Goal: Information Seeking & Learning: Find specific fact

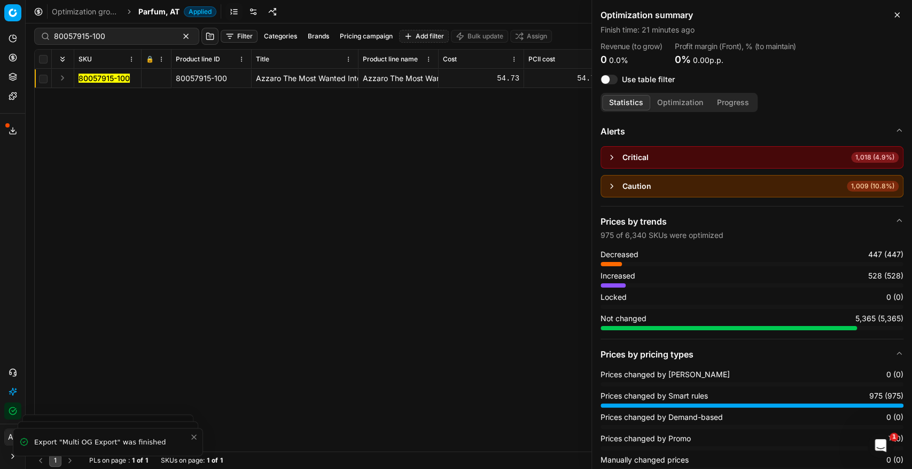
click at [162, 9] on span "Parfum, AT" at bounding box center [158, 11] width 41 height 11
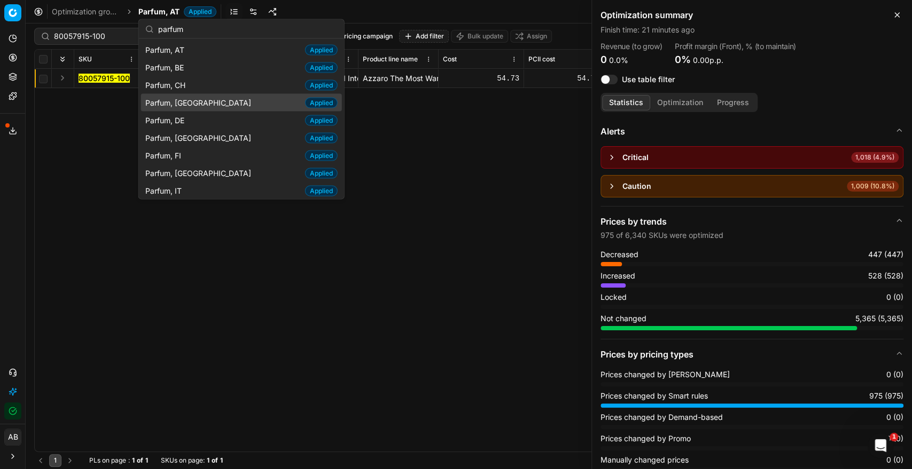
type input "parfum"
click at [176, 98] on span "Parfum, [GEOGRAPHIC_DATA]" at bounding box center [200, 102] width 110 height 11
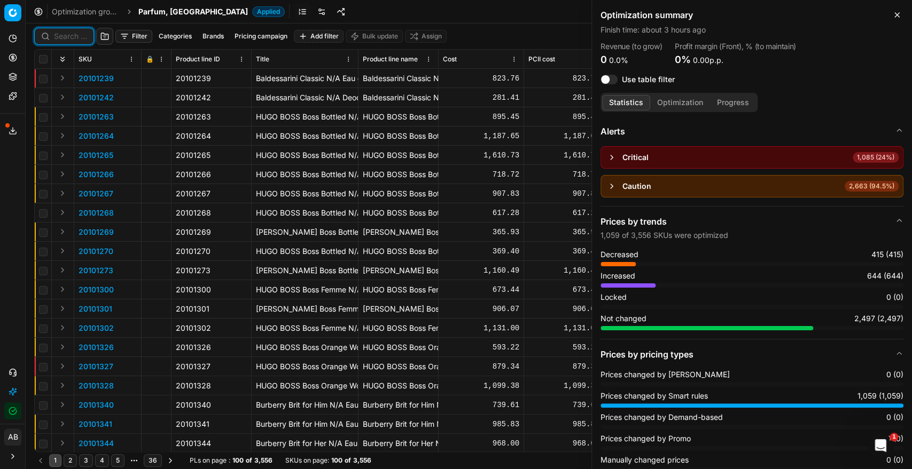
click at [62, 31] on input at bounding box center [70, 36] width 33 height 11
paste input "90001260-0001772"
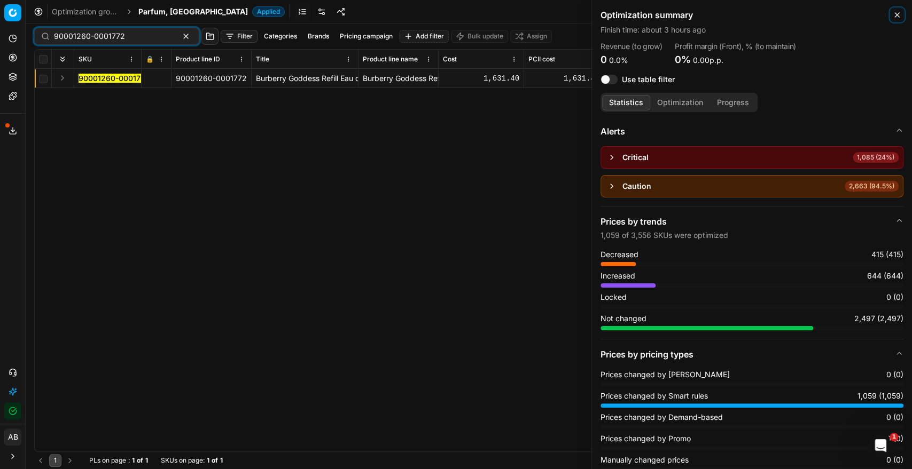
click at [745, 17] on icon "button" at bounding box center [896, 15] width 9 height 9
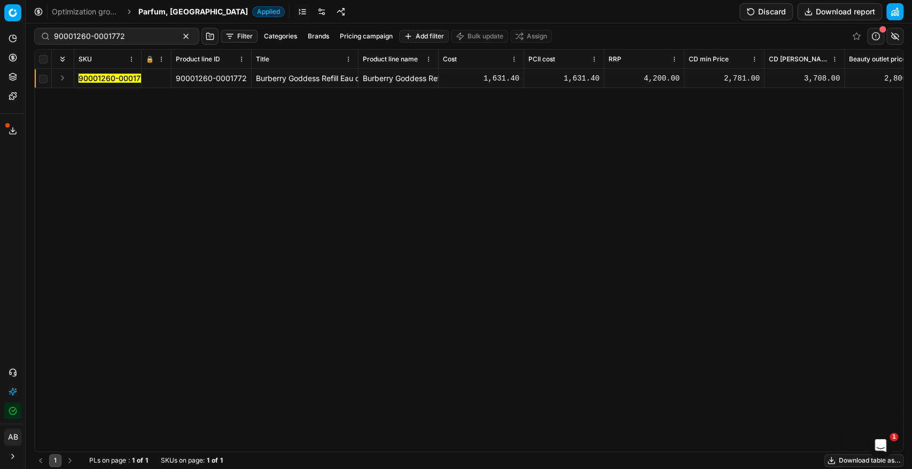
click at [128, 80] on mark "90001260-0001772" at bounding box center [113, 78] width 71 height 9
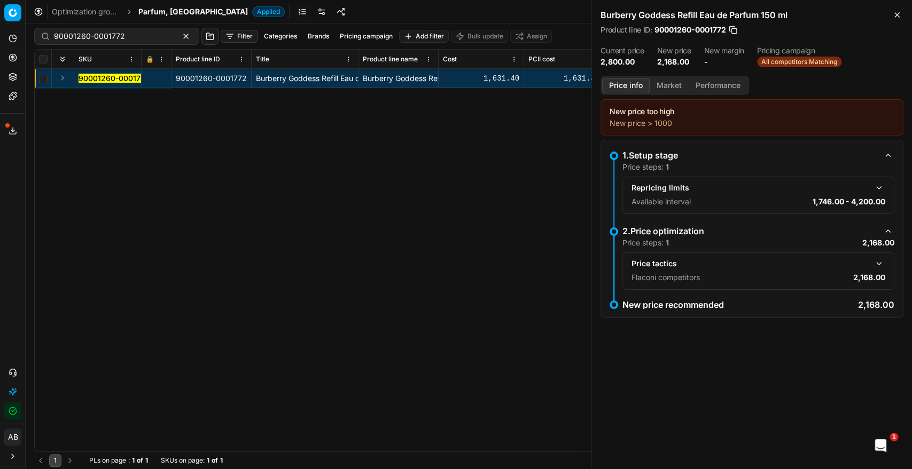
click at [129, 75] on mark "90001260-0001772" at bounding box center [113, 78] width 71 height 9
click at [745, 263] on button "button" at bounding box center [878, 263] width 13 height 13
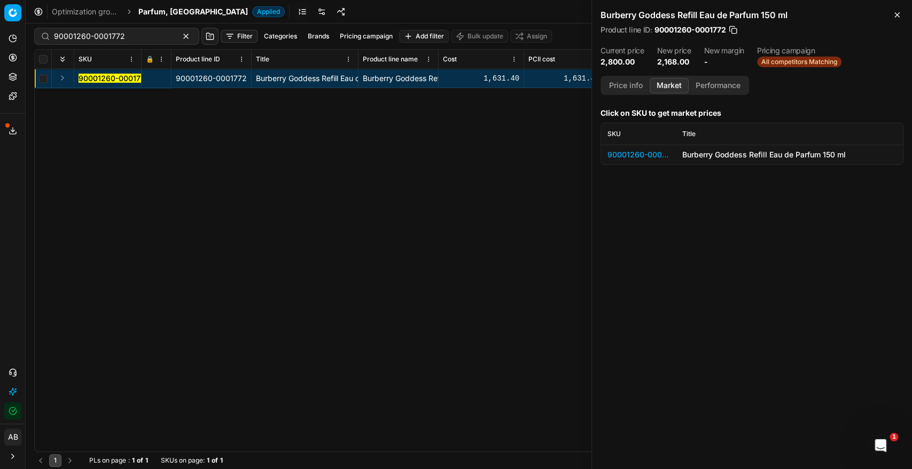
click at [663, 87] on button "Market" at bounding box center [668, 85] width 39 height 15
click at [651, 152] on div "90001260-0001772" at bounding box center [638, 155] width 62 height 11
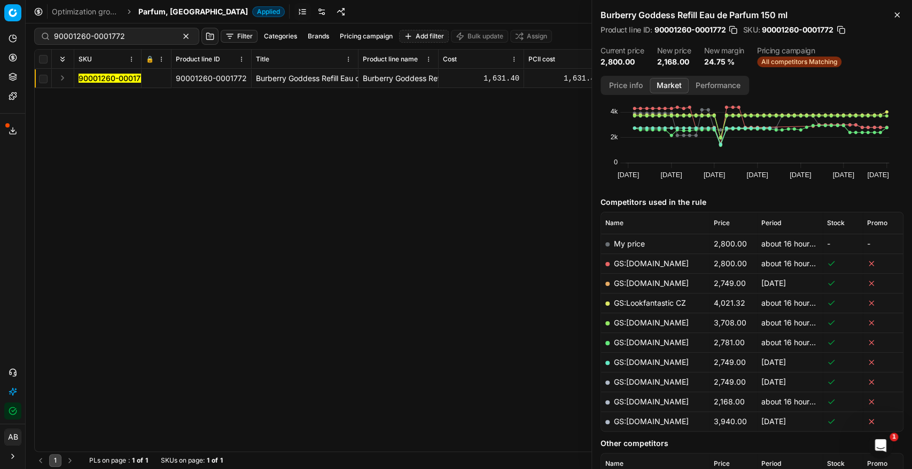
scroll to position [59, 0]
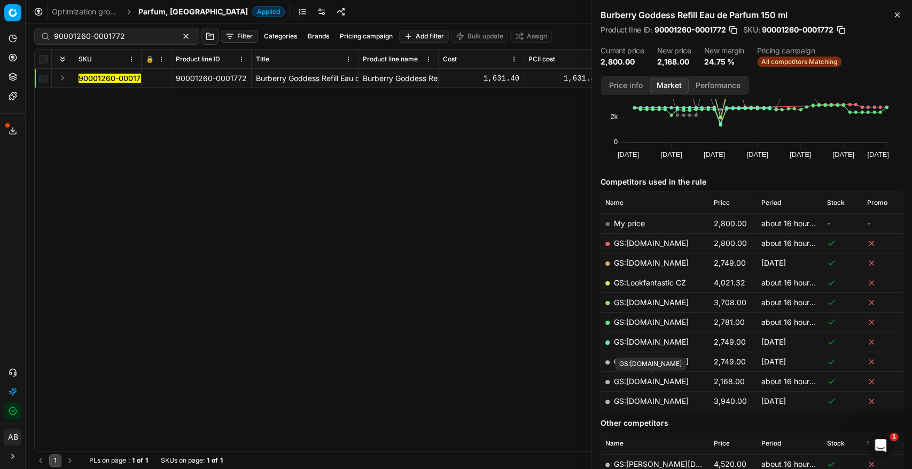
click at [652, 382] on link "GS:[DOMAIN_NAME]" at bounding box center [651, 381] width 75 height 9
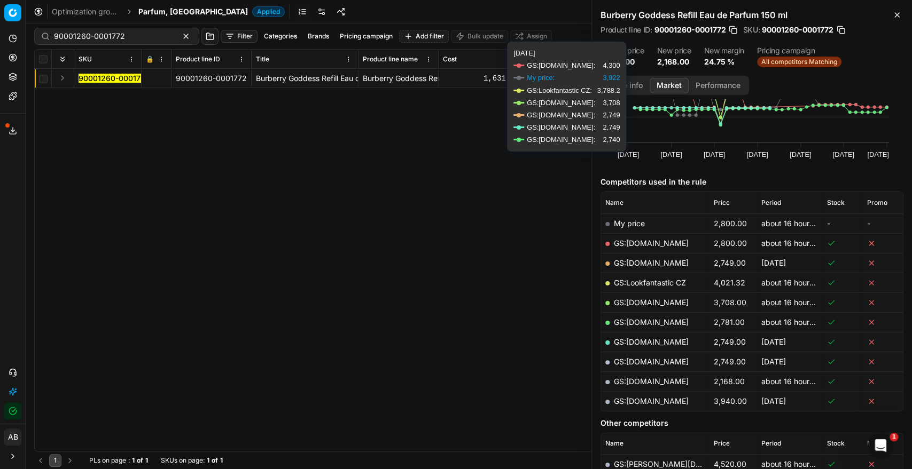
click at [633, 83] on button "Price info" at bounding box center [626, 85] width 48 height 15
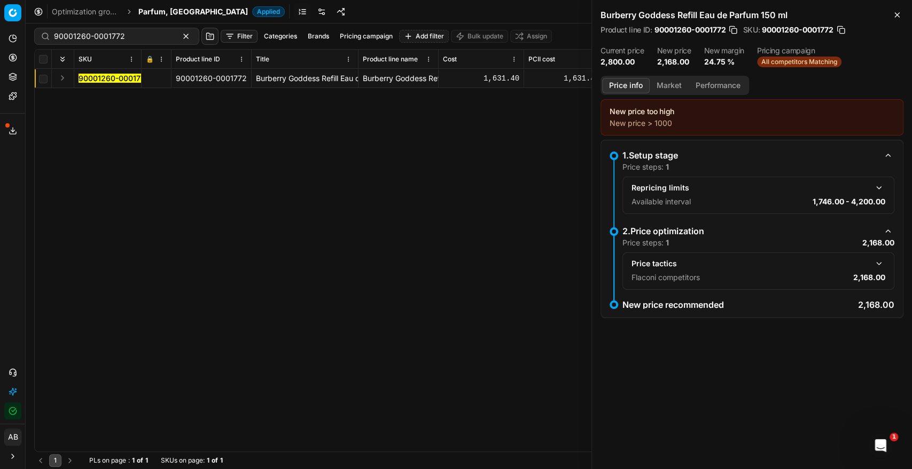
click at [745, 264] on button "button" at bounding box center [878, 263] width 13 height 13
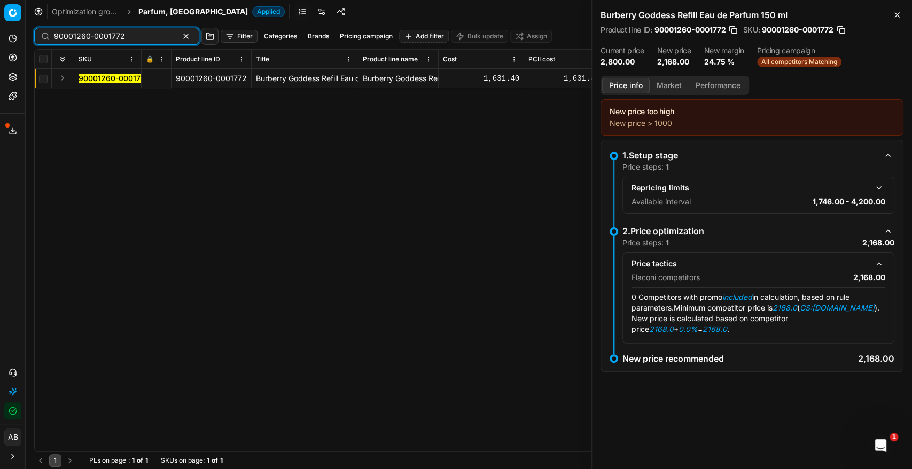
drag, startPoint x: 125, startPoint y: 36, endPoint x: -10, endPoint y: 33, distance: 135.1
click at [0, 33] on html "Pricing platform Analytics Pricing Product portfolio Templates Export service 2…" at bounding box center [456, 234] width 912 height 469
paste input "80012031-100"
click at [111, 83] on span "80012031-100" at bounding box center [103, 78] width 51 height 11
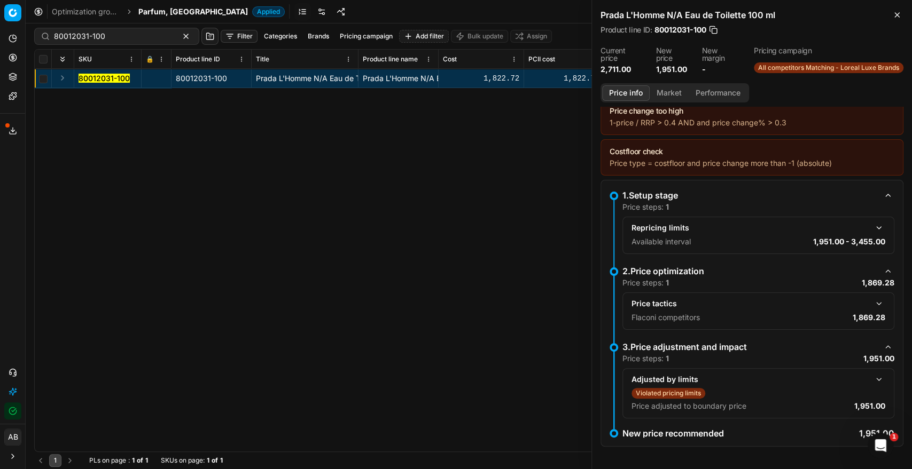
scroll to position [102, 0]
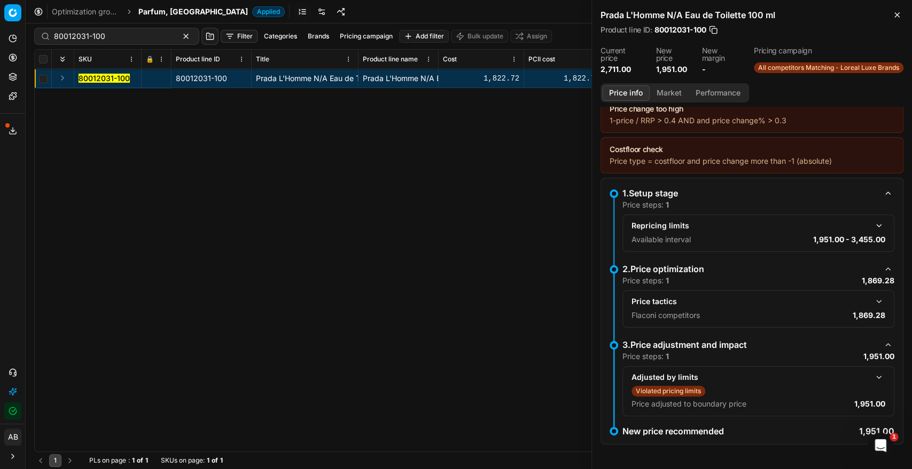
click at [745, 371] on button "button" at bounding box center [878, 377] width 13 height 13
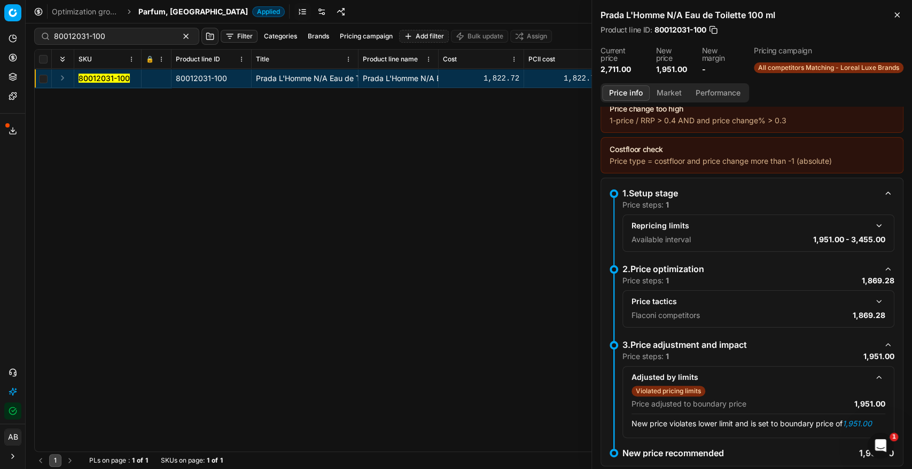
scroll to position [124, 0]
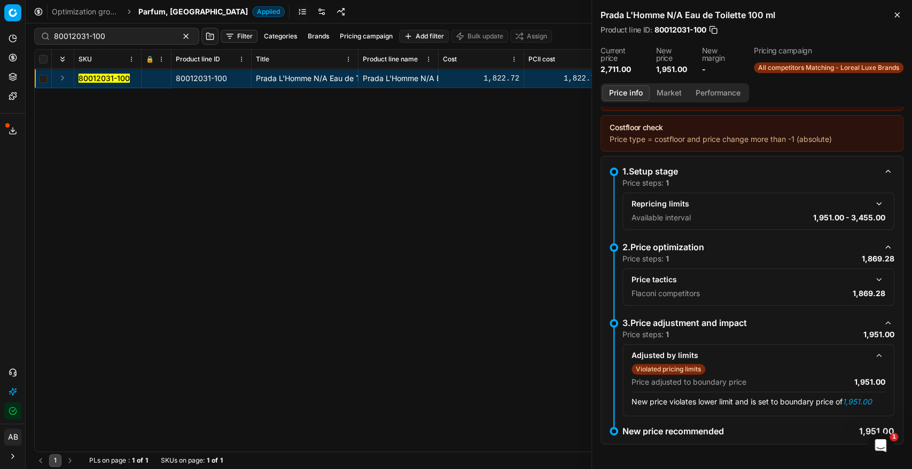
click at [745, 279] on button "button" at bounding box center [878, 279] width 13 height 13
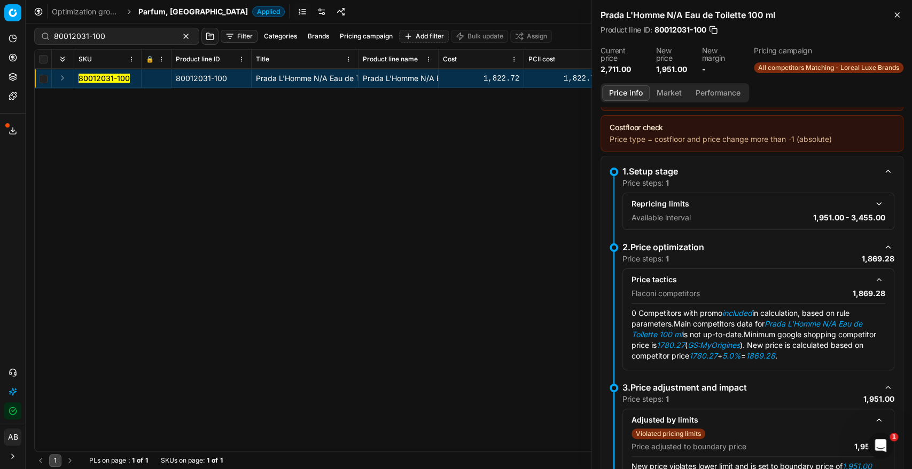
click at [666, 93] on button "Market" at bounding box center [668, 92] width 39 height 15
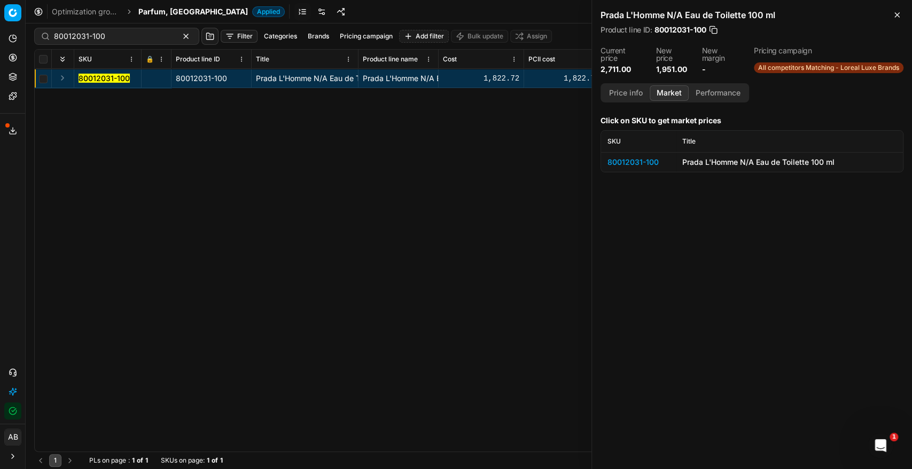
click at [649, 160] on div "80012031-100" at bounding box center [638, 162] width 62 height 11
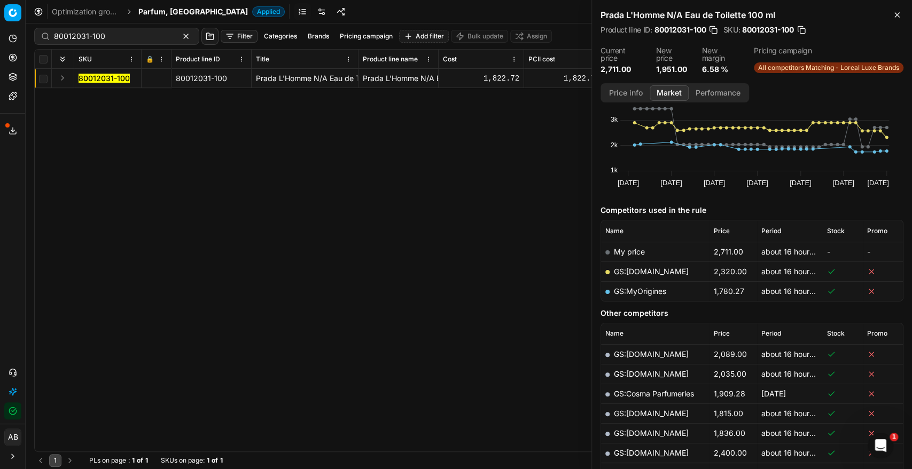
scroll to position [59, 0]
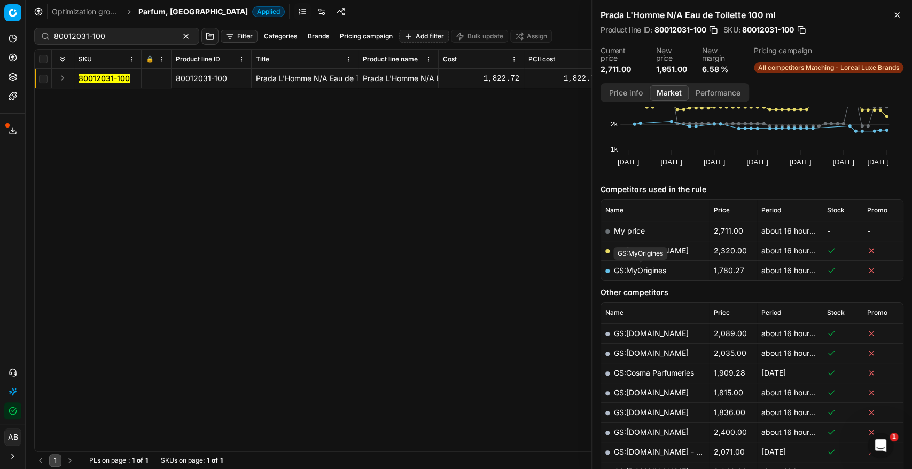
click at [647, 269] on link "GS:MyOrigines" at bounding box center [640, 270] width 52 height 9
click at [654, 269] on link "GS:MyOrigines" at bounding box center [640, 270] width 52 height 9
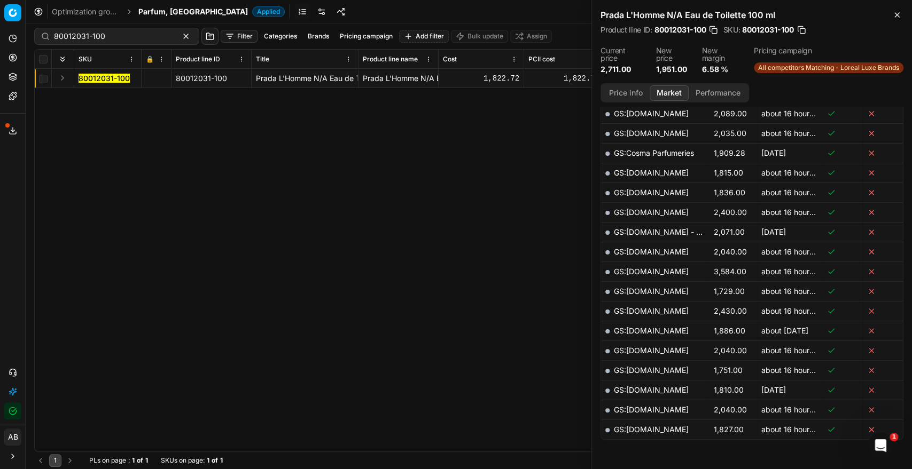
scroll to position [296, 0]
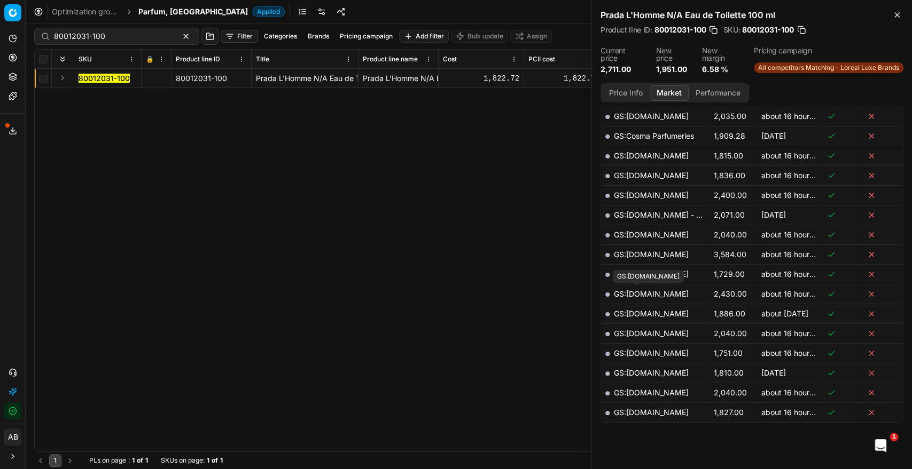
click at [642, 289] on link "GS:[DOMAIN_NAME]" at bounding box center [651, 293] width 75 height 9
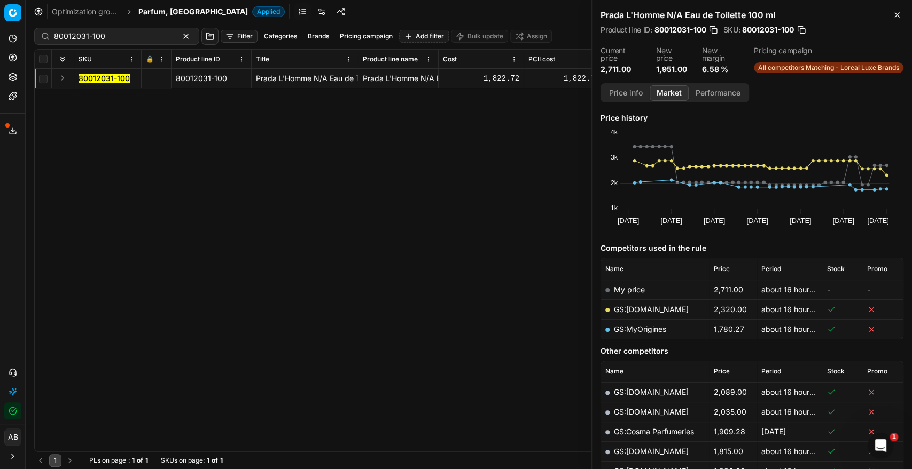
scroll to position [0, 0]
drag, startPoint x: 120, startPoint y: 40, endPoint x: 15, endPoint y: 36, distance: 104.7
click at [15, 36] on div "Pricing platform Analytics Pricing Product portfolio Templates Export service 2…" at bounding box center [456, 234] width 912 height 469
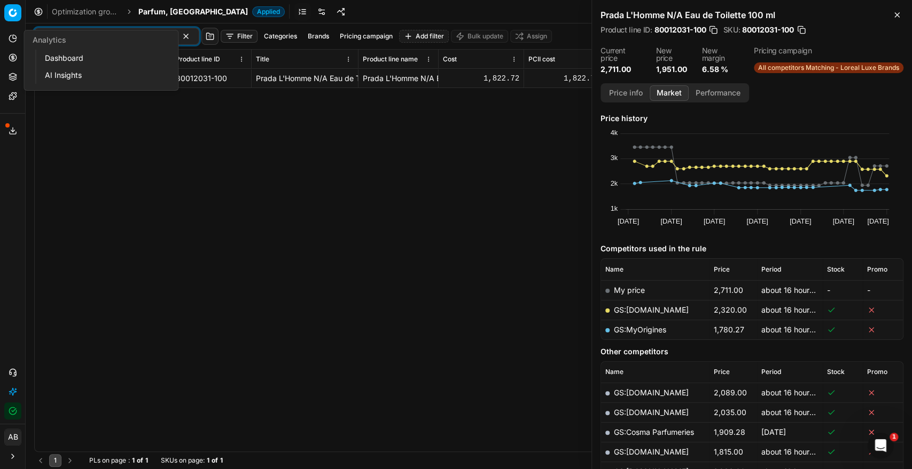
click at [159, 195] on div "80012031-100 80012031-100 Prada L'Homme N/A Eau de Toilette 100 ml Prada L'Homm…" at bounding box center [469, 260] width 868 height 383
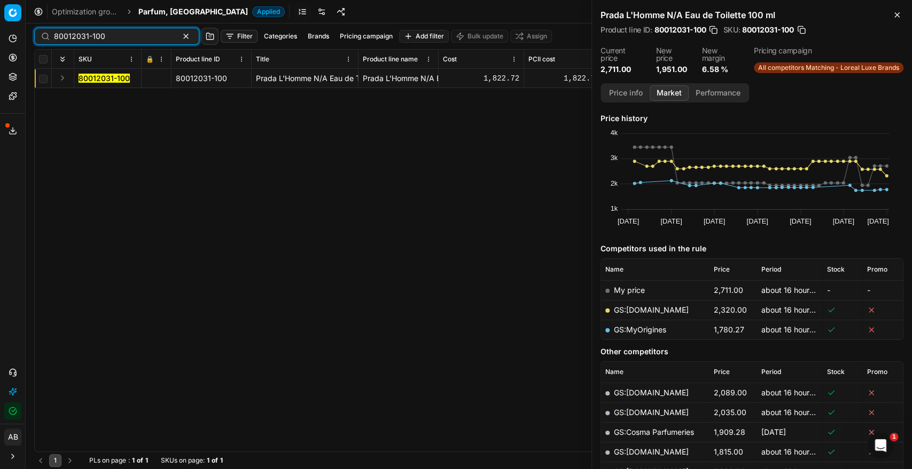
drag, startPoint x: 103, startPoint y: 37, endPoint x: 56, endPoint y: 37, distance: 47.5
click at [56, 37] on input "80012031-100" at bounding box center [112, 36] width 117 height 11
paste input "03656"
drag, startPoint x: 100, startPoint y: 79, endPoint x: 271, endPoint y: 78, distance: 170.3
click at [103, 79] on mark "80003656-100" at bounding box center [105, 78] width 54 height 9
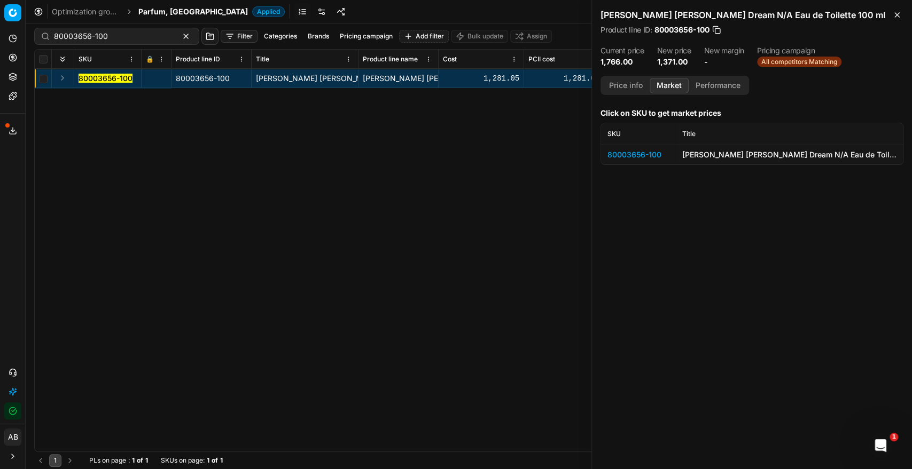
click at [633, 159] on div "80003656-100" at bounding box center [638, 155] width 62 height 11
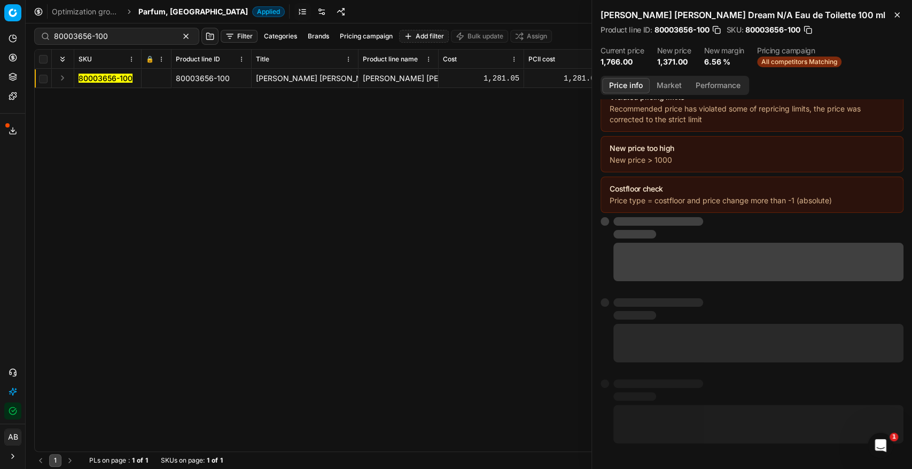
drag, startPoint x: 635, startPoint y: 85, endPoint x: 671, endPoint y: 87, distance: 35.8
click at [635, 85] on button "Price info" at bounding box center [626, 85] width 48 height 15
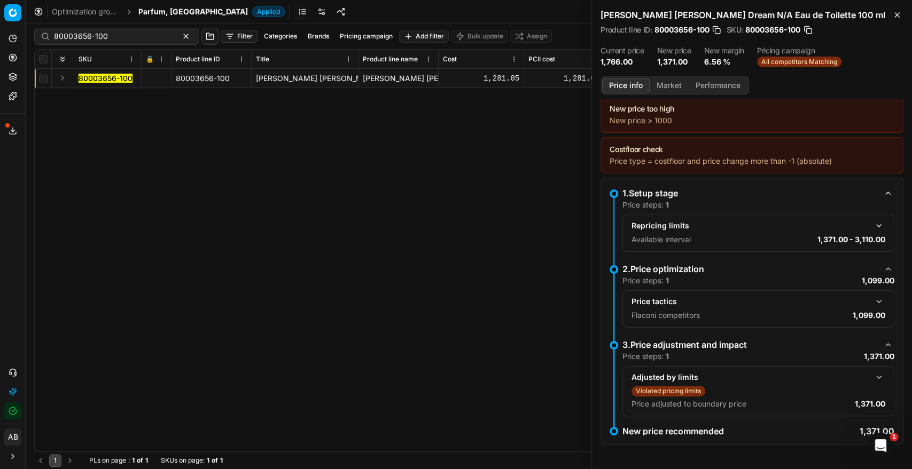
click at [745, 302] on button "button" at bounding box center [878, 301] width 13 height 13
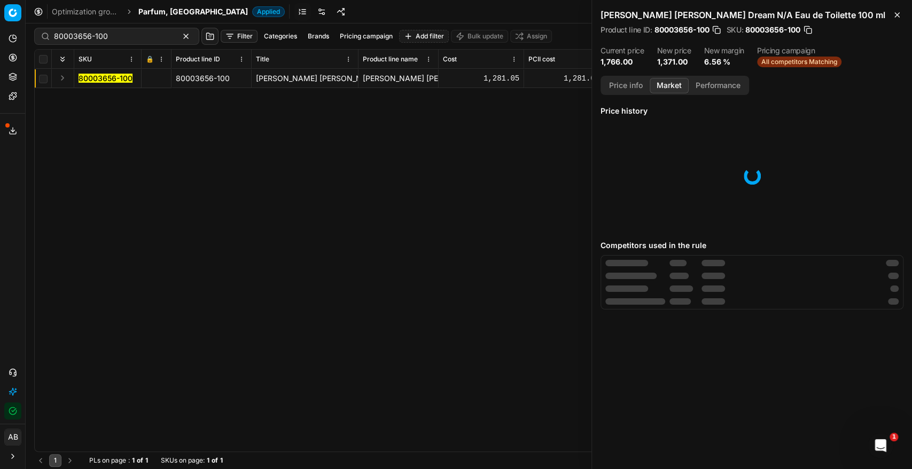
click at [667, 87] on button "Market" at bounding box center [668, 85] width 39 height 15
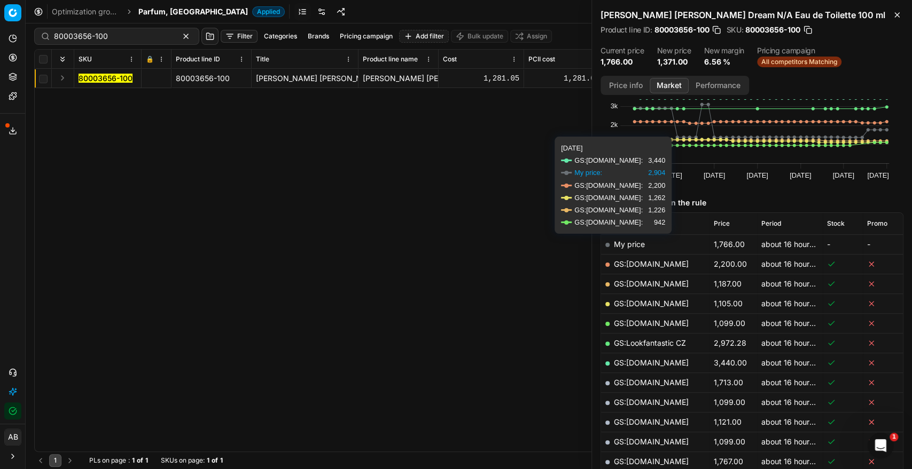
scroll to position [59, 0]
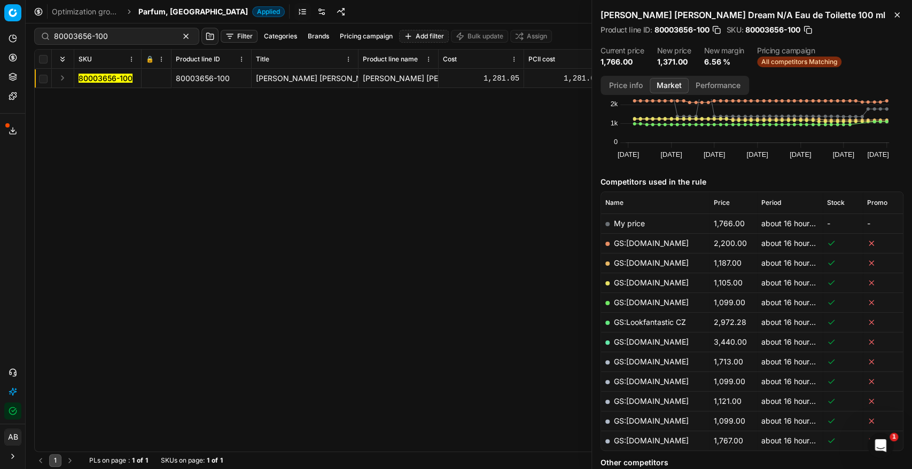
drag, startPoint x: 648, startPoint y: 372, endPoint x: 649, endPoint y: 378, distance: 6.1
click at [649, 378] on td "GS:[DOMAIN_NAME]" at bounding box center [655, 382] width 108 height 20
click at [649, 379] on link "GS:[DOMAIN_NAME]" at bounding box center [651, 381] width 75 height 9
click at [122, 33] on input "80003656-100" at bounding box center [112, 36] width 117 height 11
paste input "20102532"
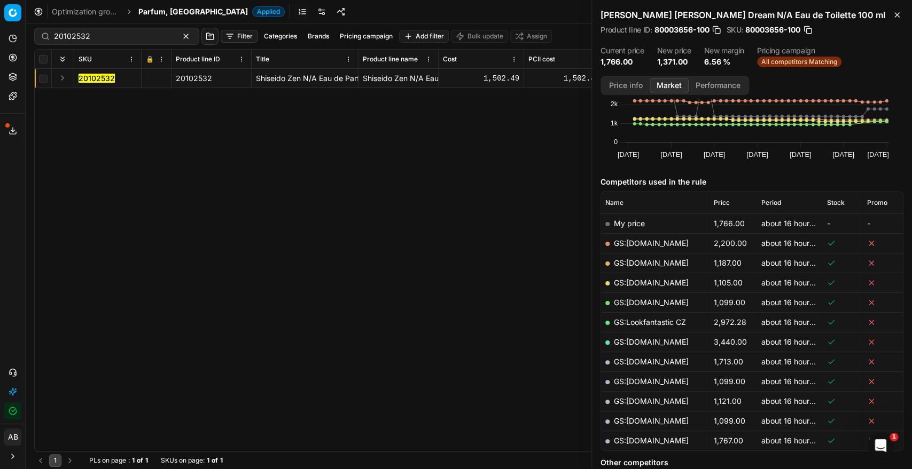
click at [98, 75] on mark "20102532" at bounding box center [96, 78] width 36 height 9
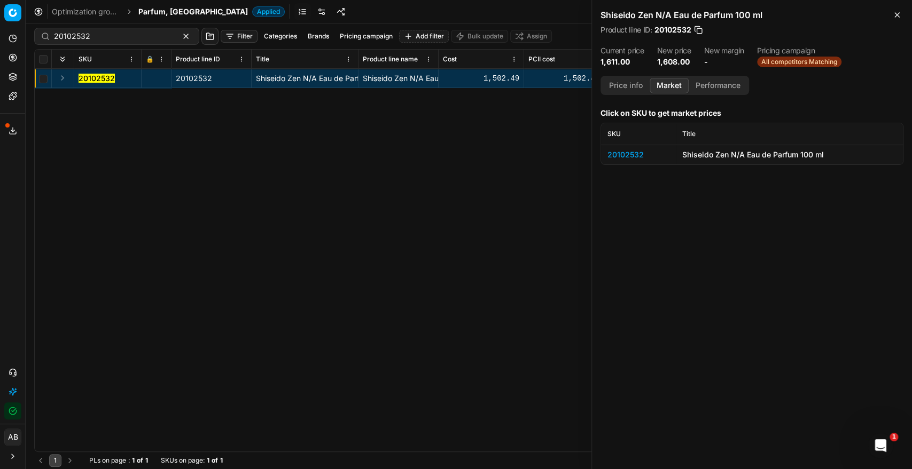
click at [632, 152] on div "20102532" at bounding box center [638, 155] width 62 height 11
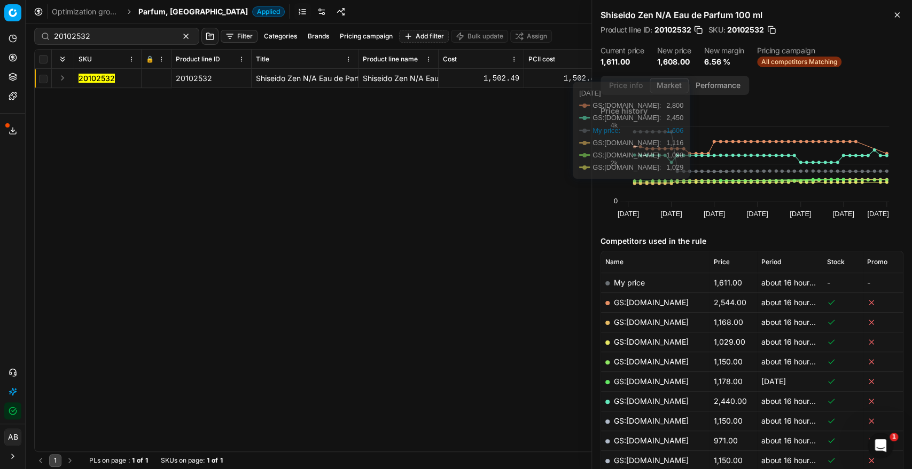
click at [618, 80] on button "Price info" at bounding box center [626, 85] width 48 height 15
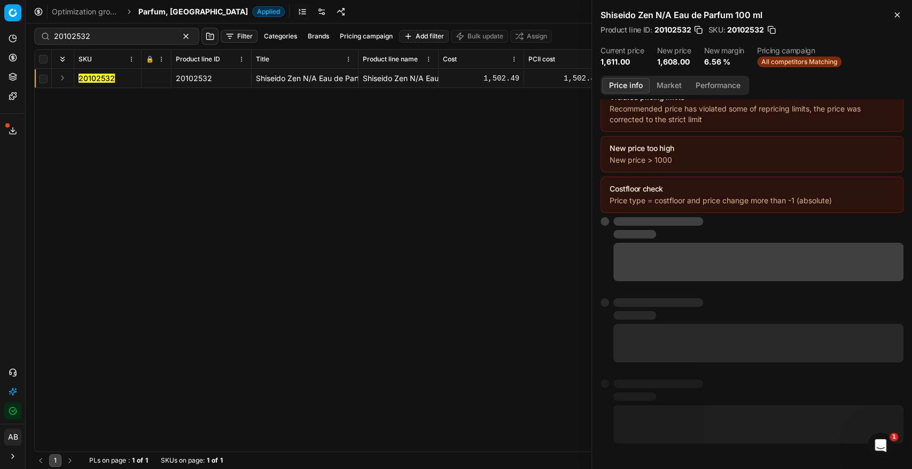
scroll to position [54, 0]
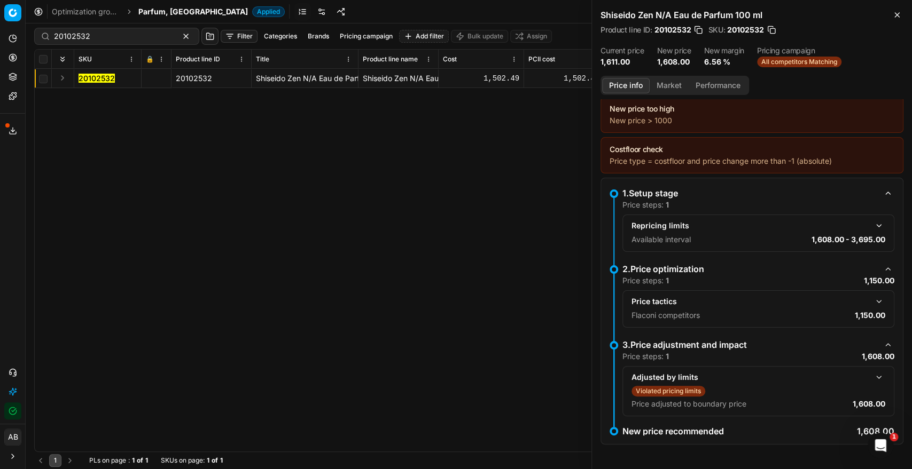
click at [745, 300] on button "button" at bounding box center [878, 301] width 13 height 13
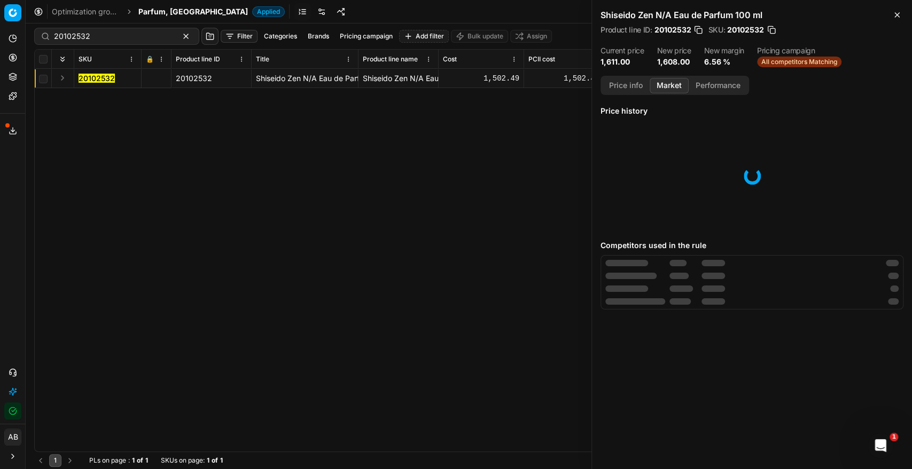
click at [682, 86] on button "Market" at bounding box center [668, 85] width 39 height 15
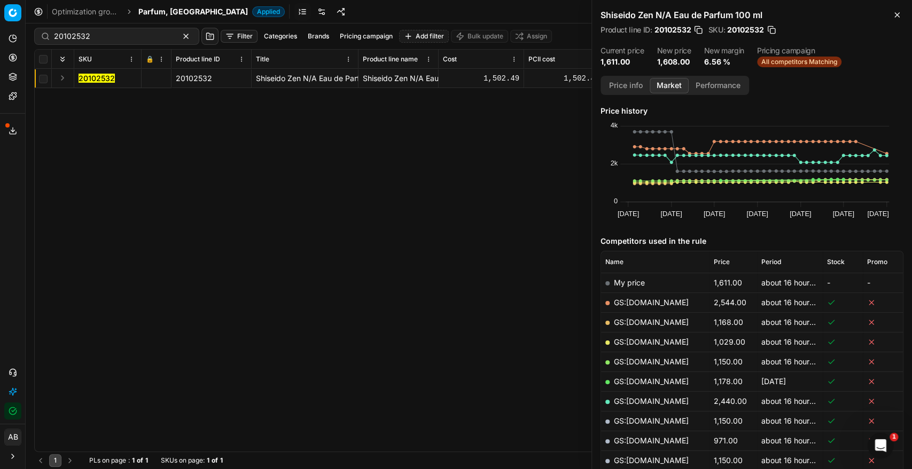
scroll to position [59, 0]
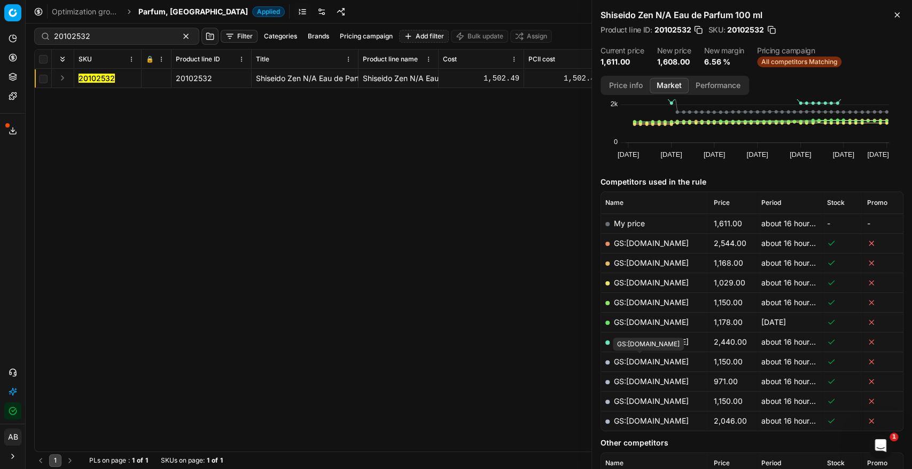
click at [647, 361] on link "GS:[DOMAIN_NAME]" at bounding box center [651, 361] width 75 height 9
click at [91, 35] on input "20102532" at bounding box center [112, 36] width 117 height 11
paste input "428"
click at [109, 76] on mark "20102428" at bounding box center [96, 78] width 37 height 9
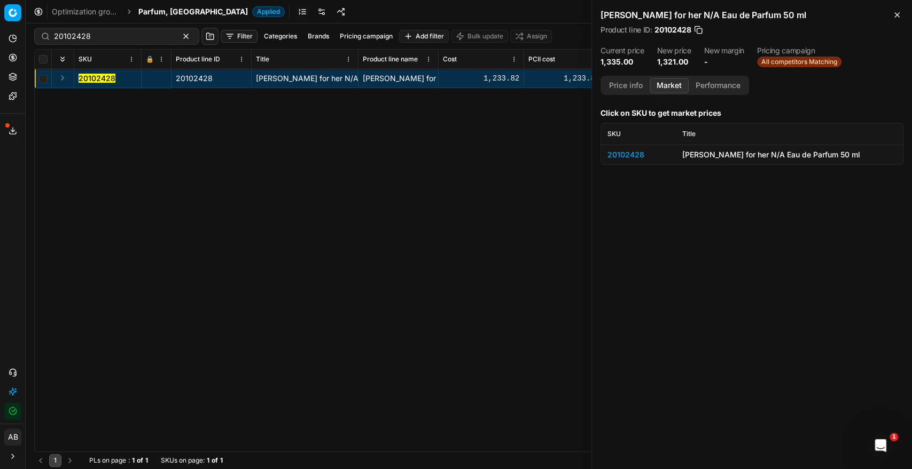
click at [639, 153] on div "20102428" at bounding box center [638, 155] width 62 height 11
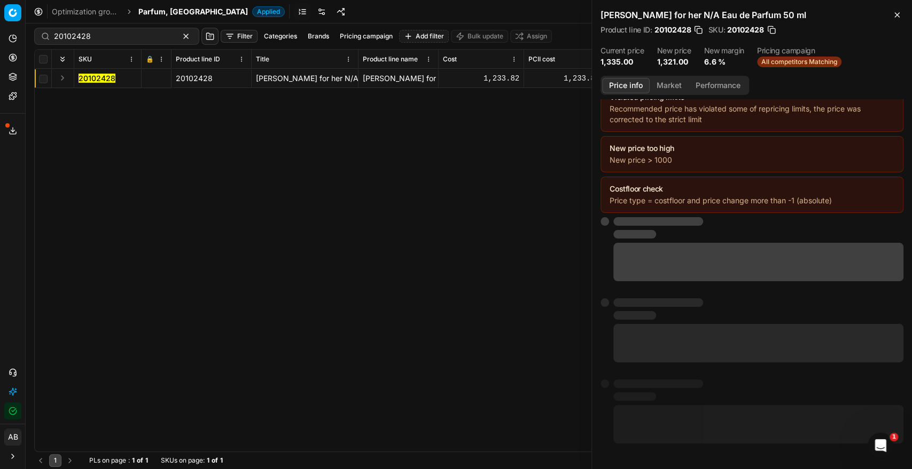
click at [636, 79] on button "Price info" at bounding box center [626, 85] width 48 height 15
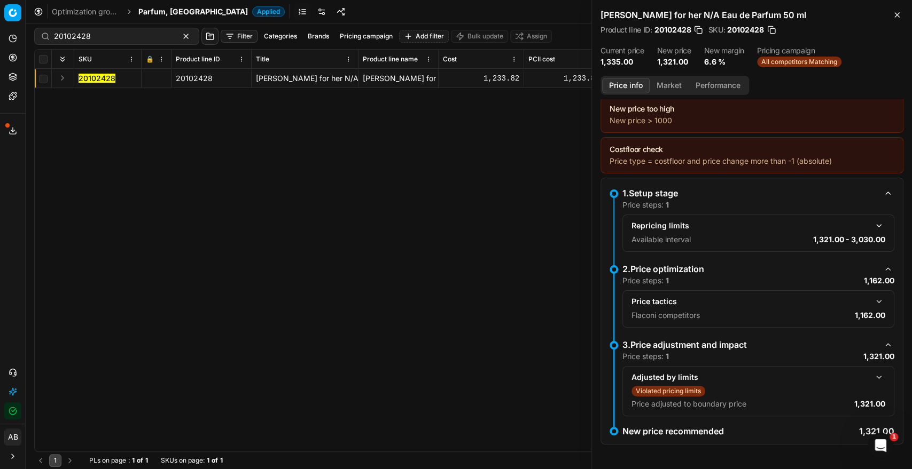
click at [745, 302] on button "button" at bounding box center [878, 301] width 13 height 13
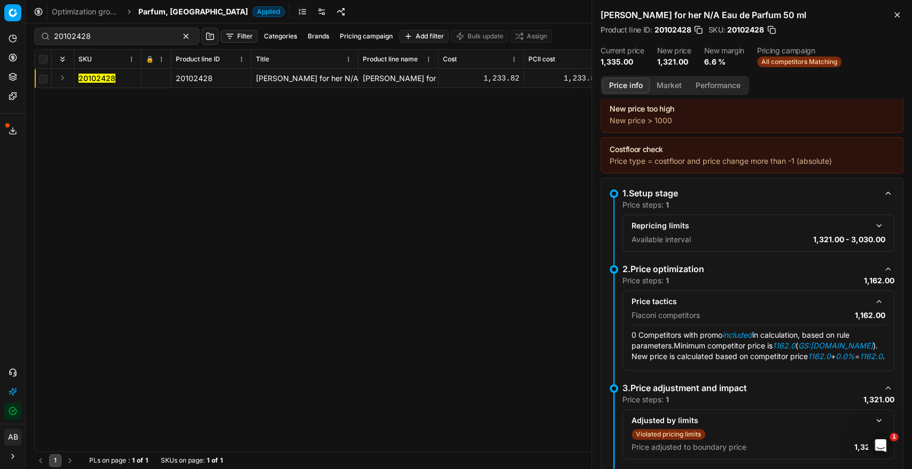
click at [668, 85] on button "Market" at bounding box center [668, 85] width 39 height 15
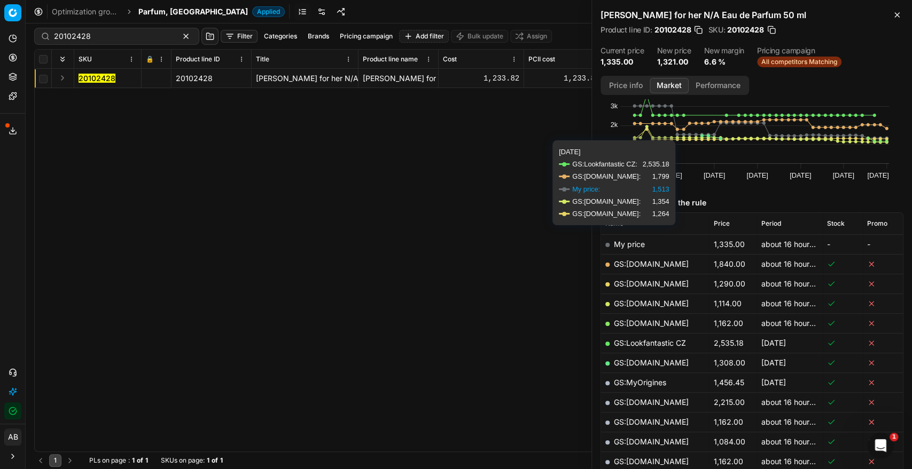
scroll to position [119, 0]
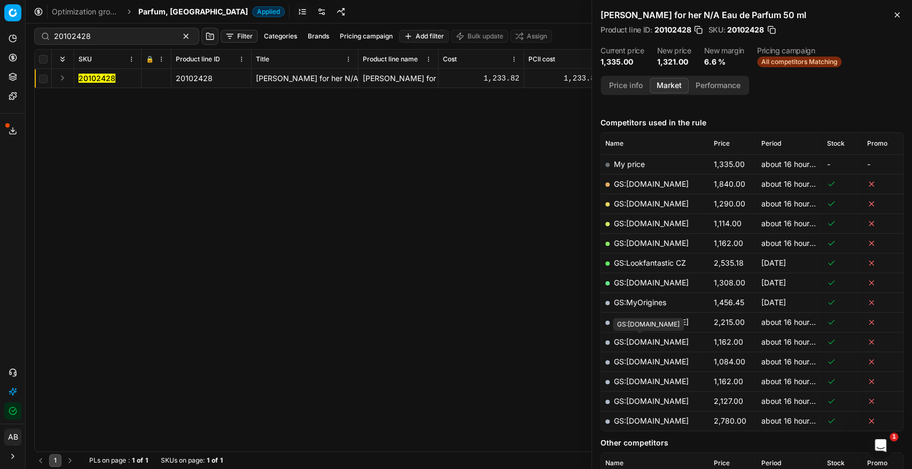
click at [649, 341] on link "GS:[DOMAIN_NAME]" at bounding box center [651, 341] width 75 height 9
click at [108, 37] on input "20102428" at bounding box center [112, 36] width 117 height 11
paste input "80075896-60"
type input "80075896-60"
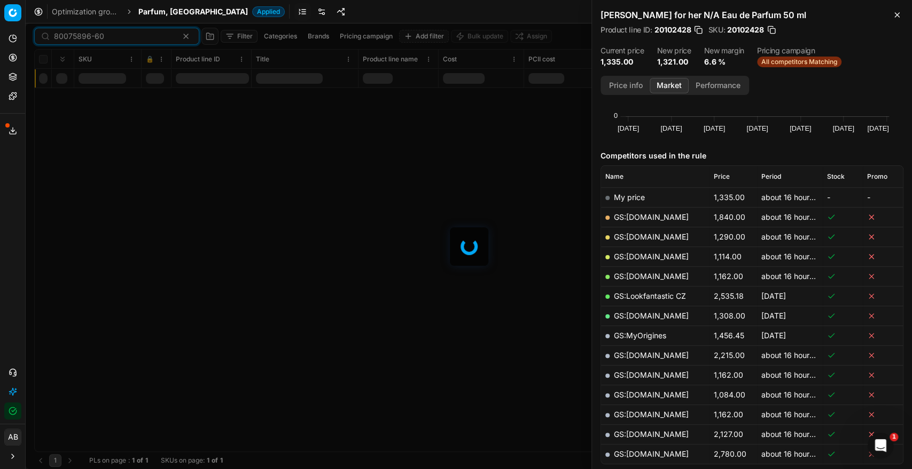
scroll to position [119, 0]
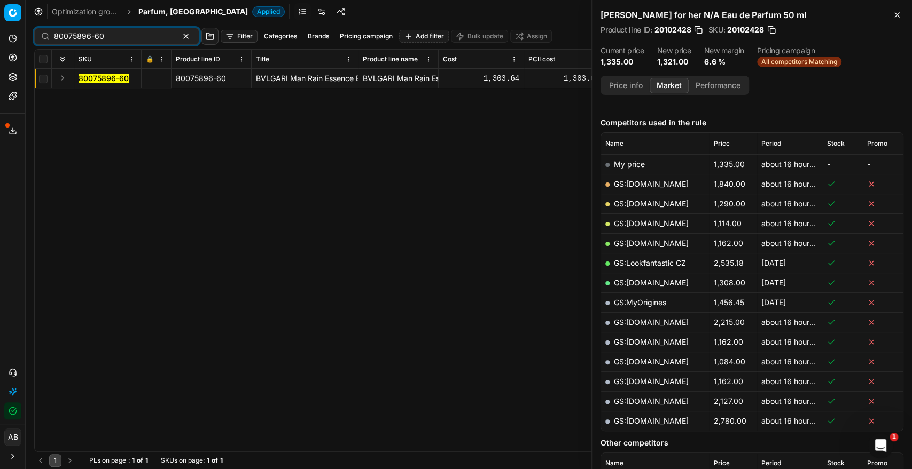
click at [121, 77] on mark "80075896-60" at bounding box center [103, 78] width 50 height 9
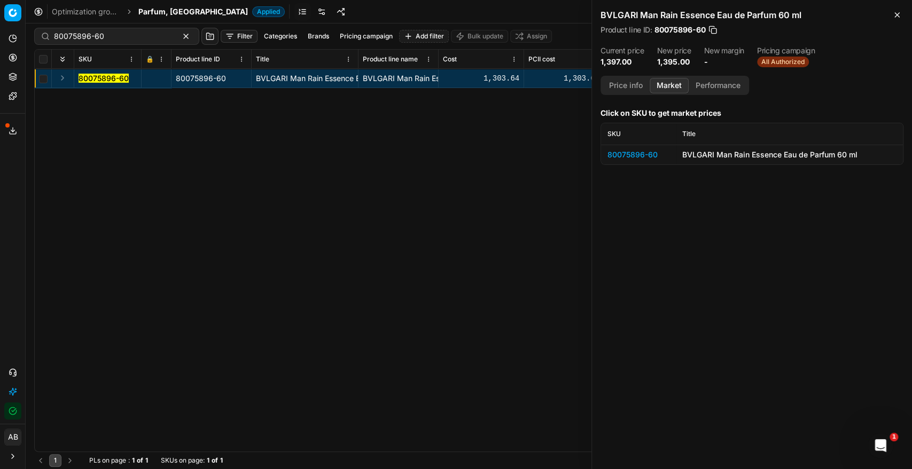
scroll to position [0, 0]
click at [646, 153] on div "80075896-60" at bounding box center [638, 155] width 62 height 11
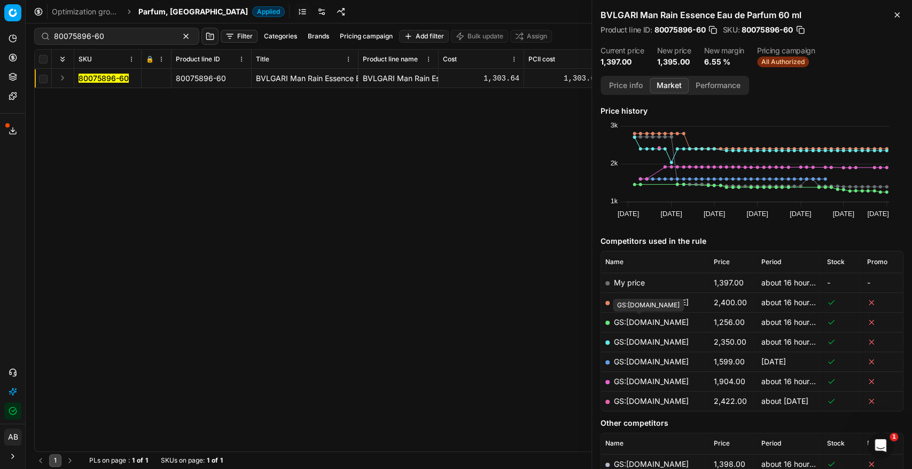
click at [657, 324] on link "GS:[DOMAIN_NAME]" at bounding box center [651, 322] width 75 height 9
